Goal: Navigation & Orientation: Find specific page/section

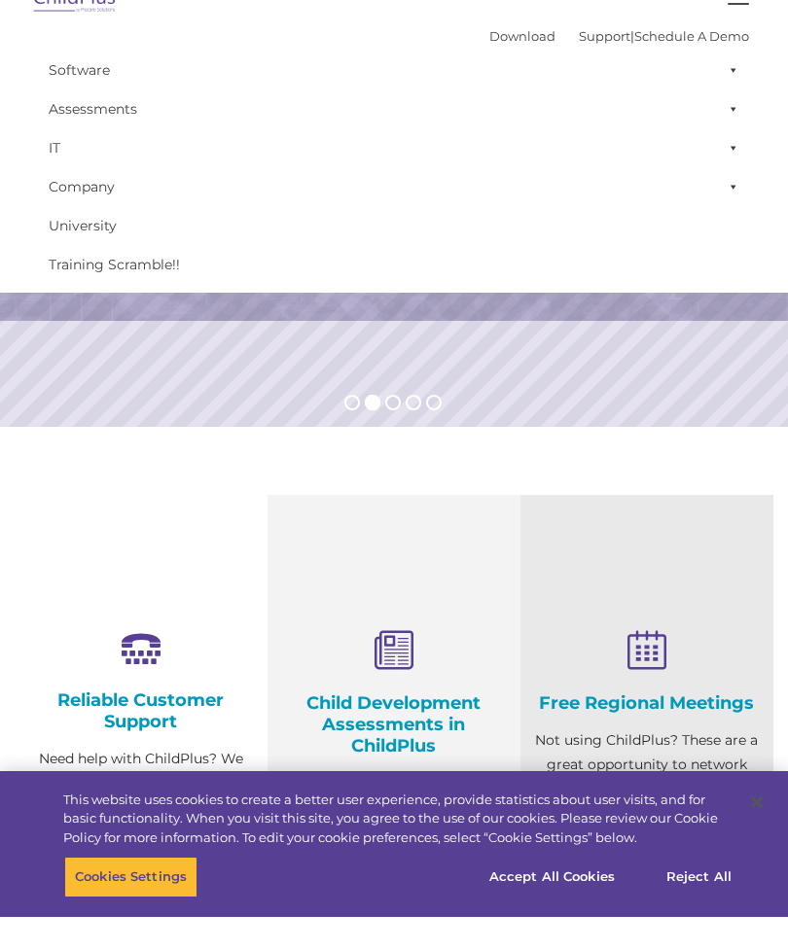
select select "MEDIUM"
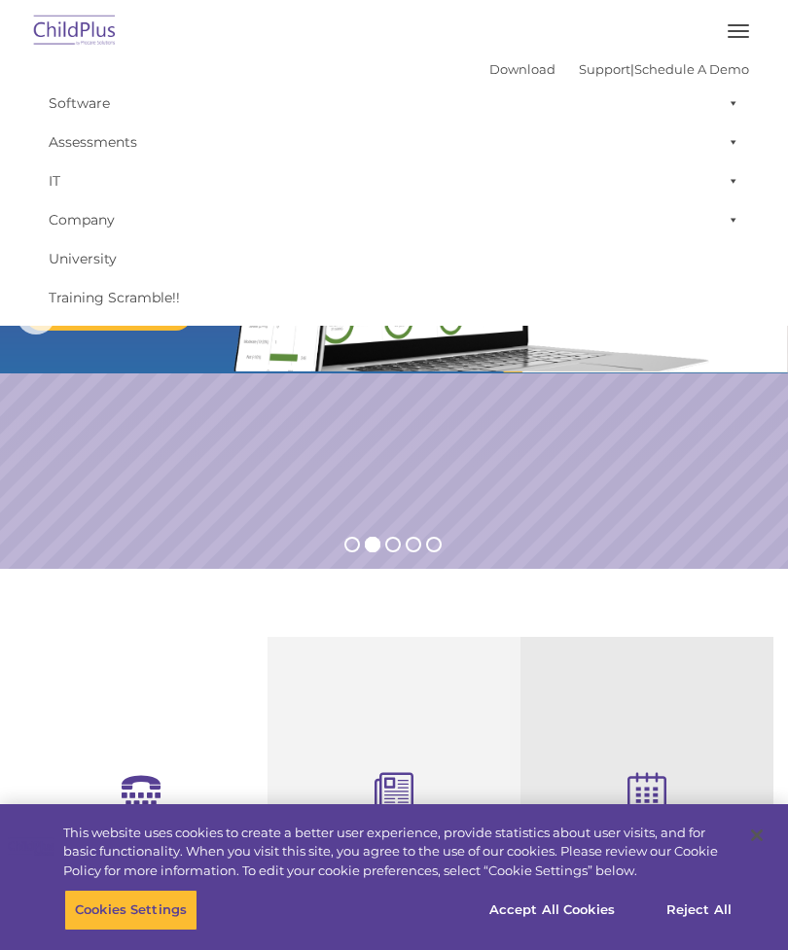
click at [739, 36] on span "button" at bounding box center [737, 37] width 21 height 2
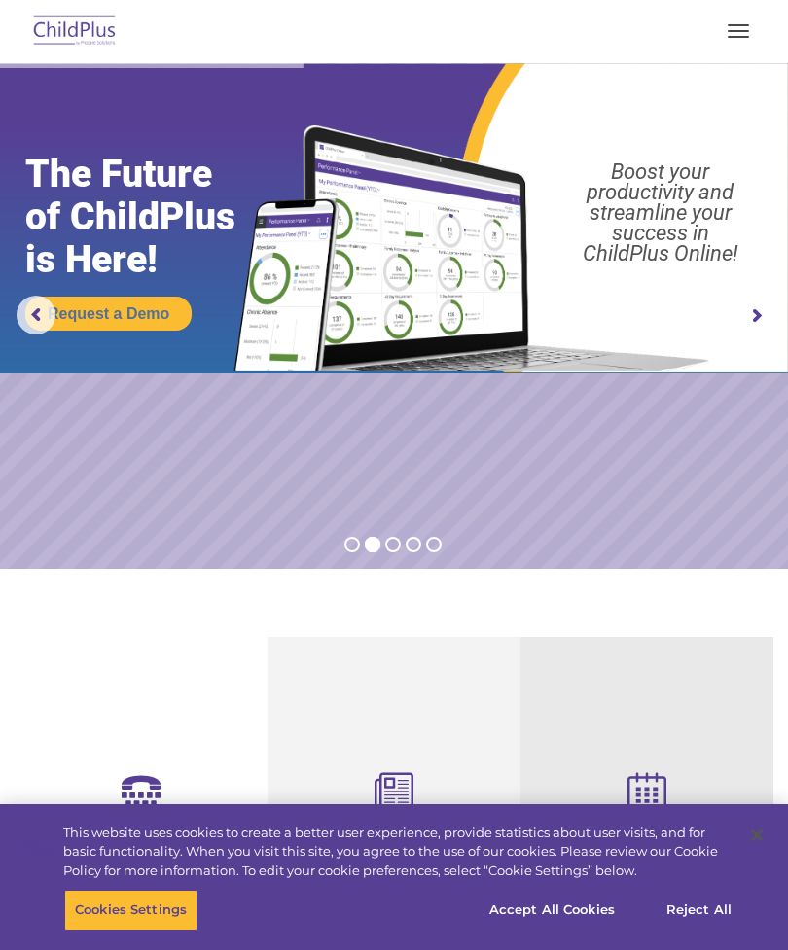
click at [733, 24] on span "button" at bounding box center [737, 25] width 21 height 2
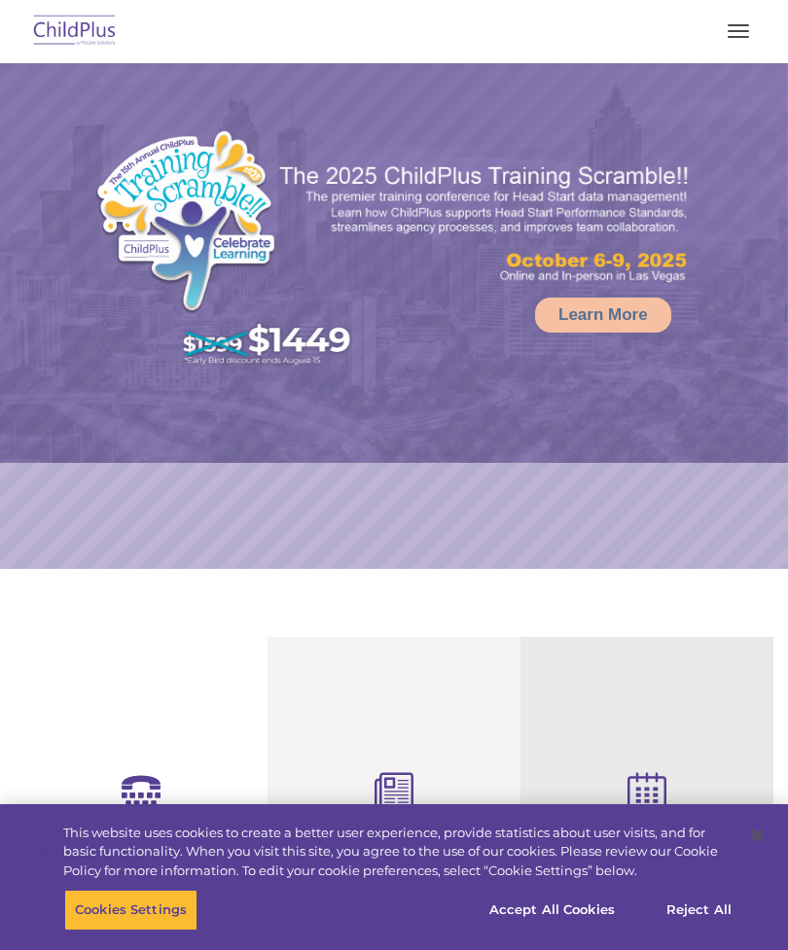
select select "MEDIUM"
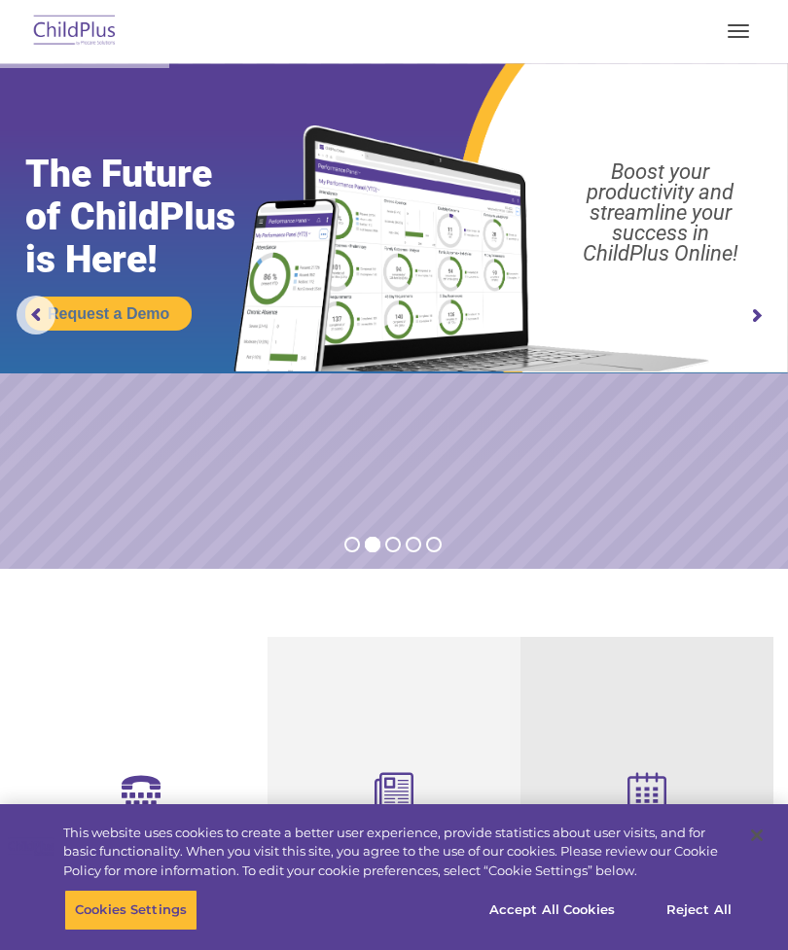
click at [737, 43] on button "button" at bounding box center [738, 31] width 41 height 31
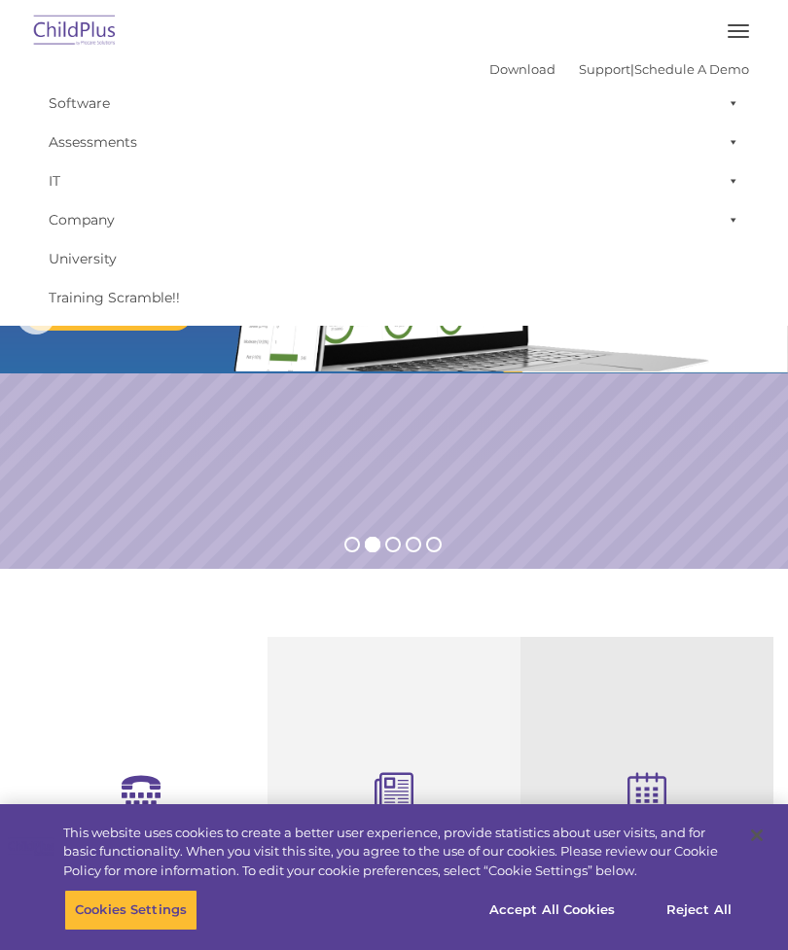
click at [115, 142] on link "Assessments" at bounding box center [394, 142] width 710 height 39
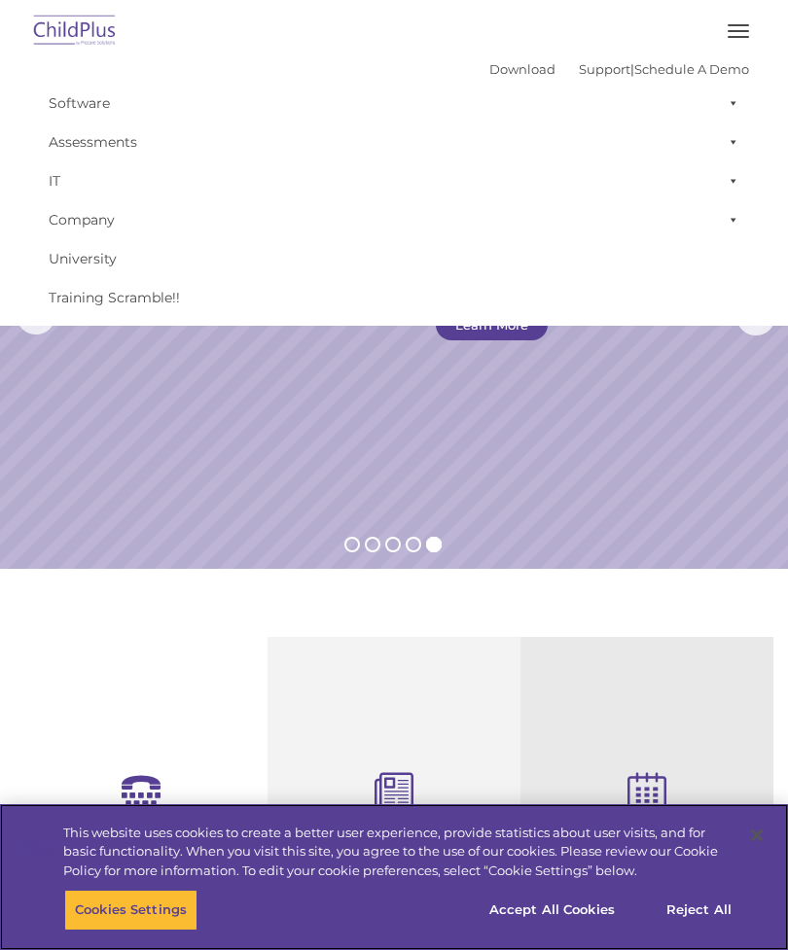
click at [585, 904] on button "Accept All Cookies" at bounding box center [551, 910] width 147 height 41
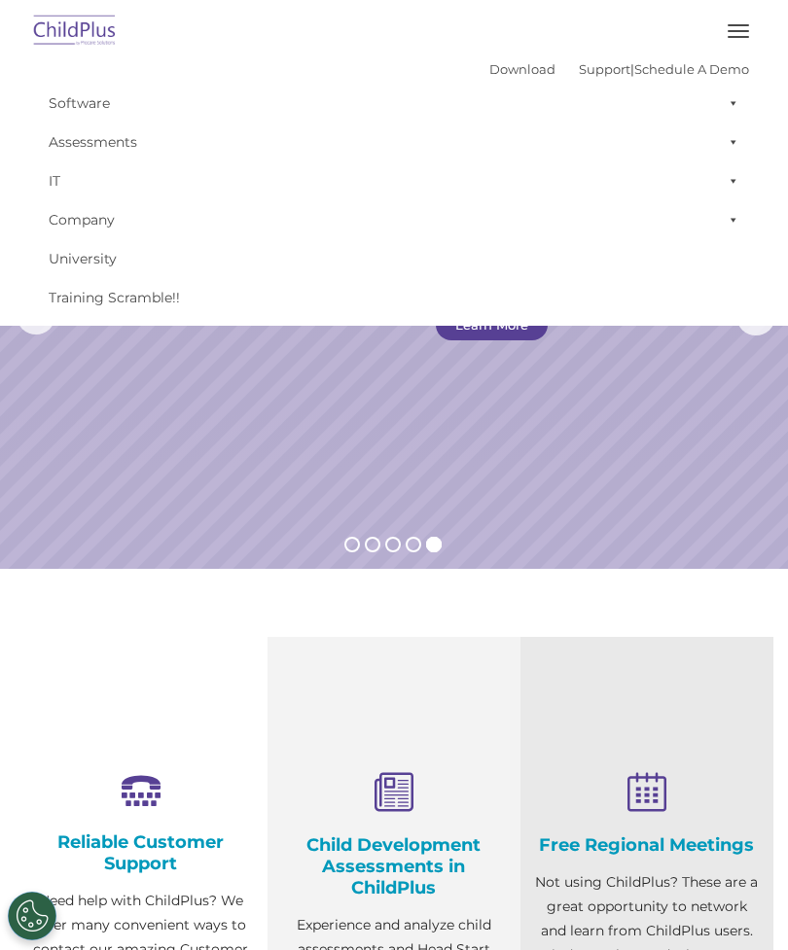
click at [745, 35] on button "button" at bounding box center [738, 31] width 41 height 31
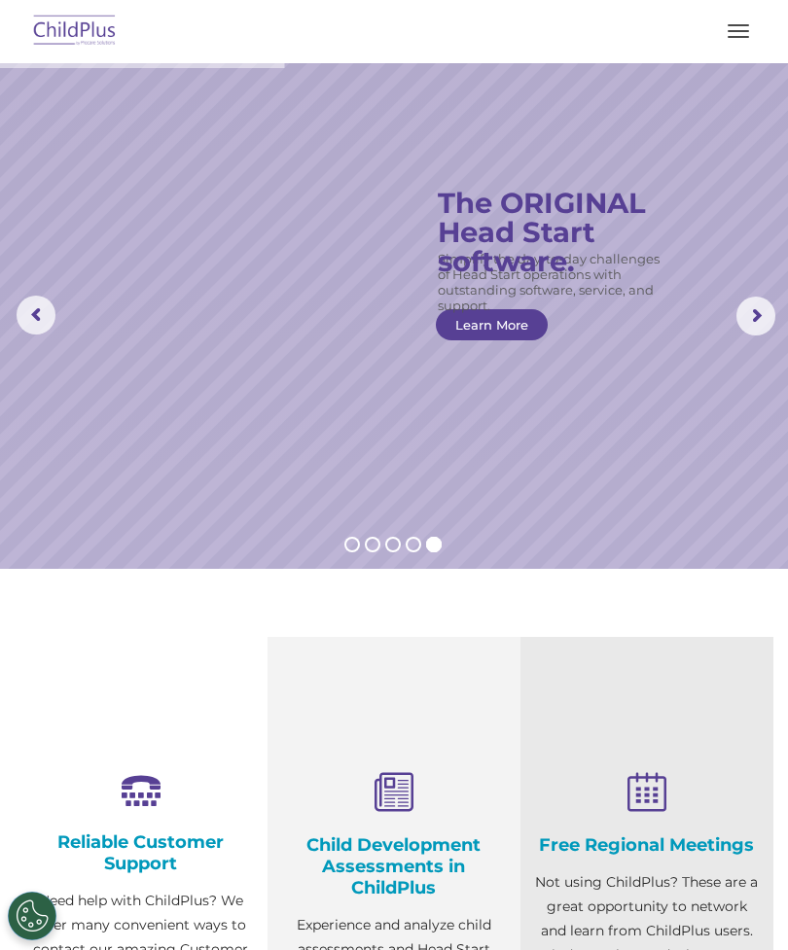
click at [721, 32] on button "button" at bounding box center [738, 31] width 41 height 31
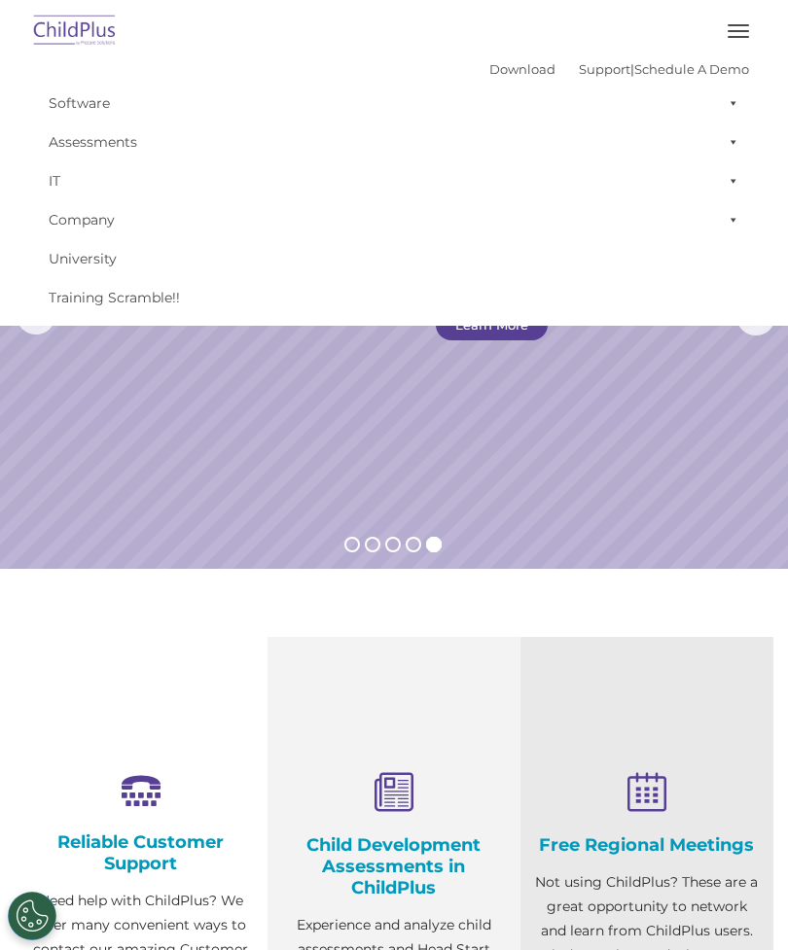
click at [665, 596] on section "Reliable Customer Support Need help with ChildPlus? We offer many convenient wa…" at bounding box center [394, 935] width 788 height 733
click at [681, 600] on section "Reliable Customer Support Need help with ChildPlus? We offer many convenient wa…" at bounding box center [394, 935] width 788 height 733
click at [738, 29] on button "button" at bounding box center [738, 31] width 41 height 31
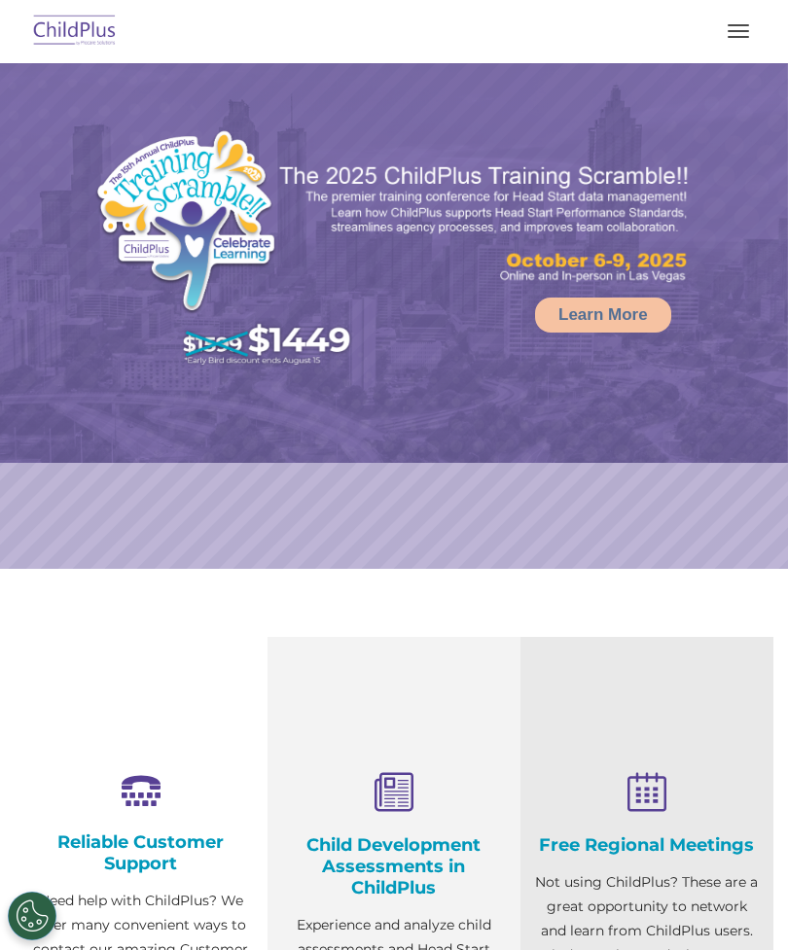
select select "MEDIUM"
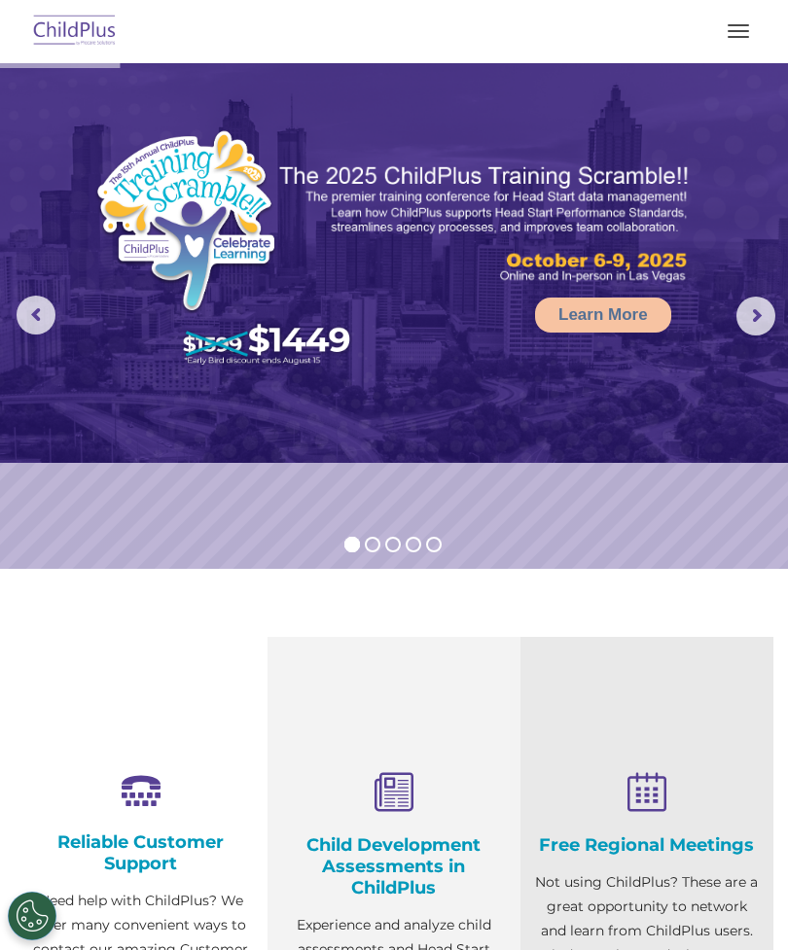
click at [747, 30] on span "button" at bounding box center [737, 31] width 21 height 2
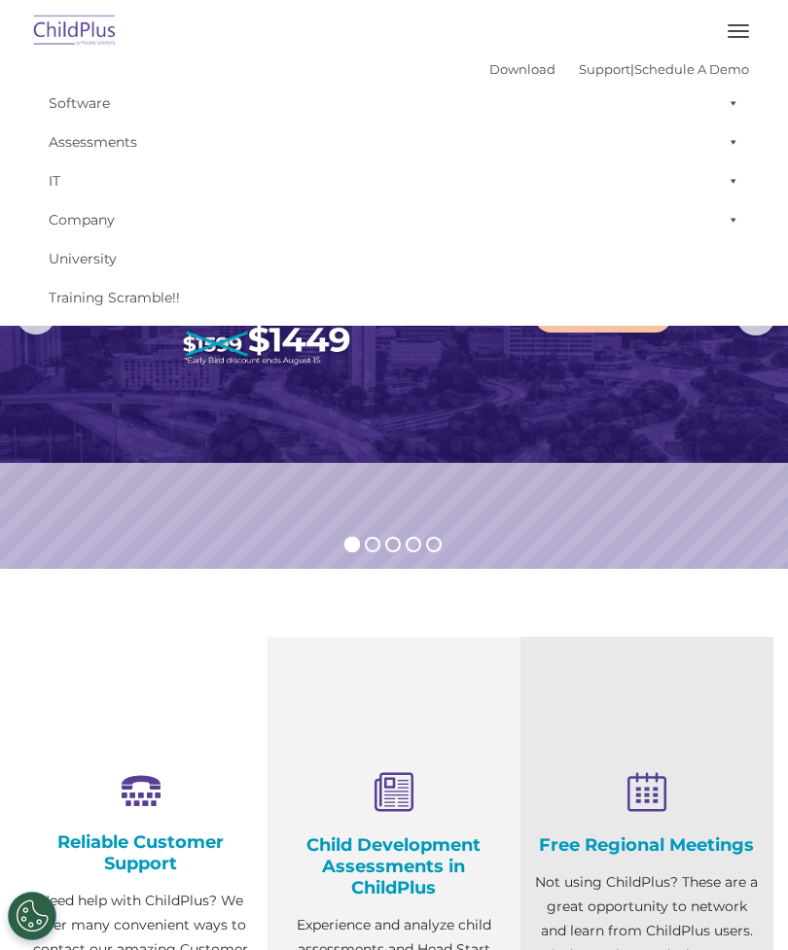
click at [523, 64] on link "Download" at bounding box center [522, 69] width 66 height 16
